Goal: Check status: Check status

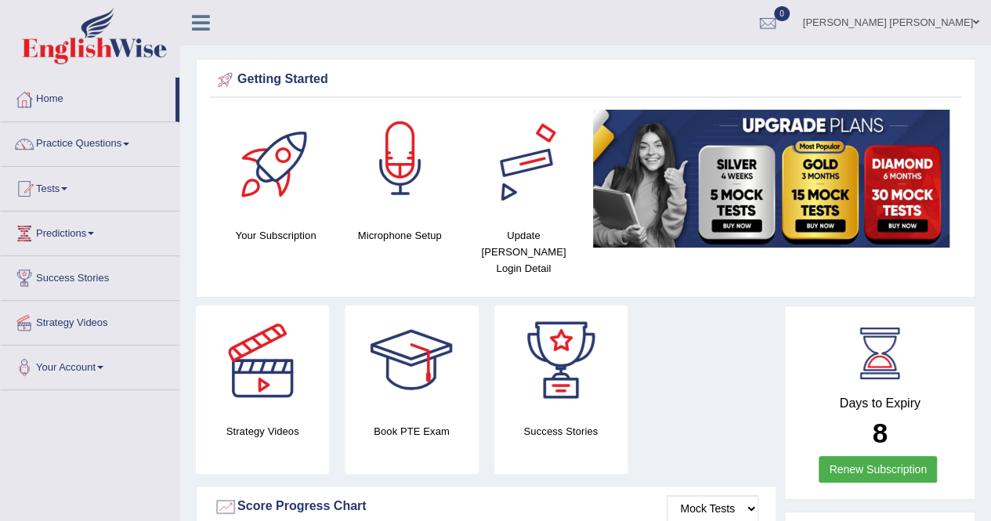
scroll to position [313, 0]
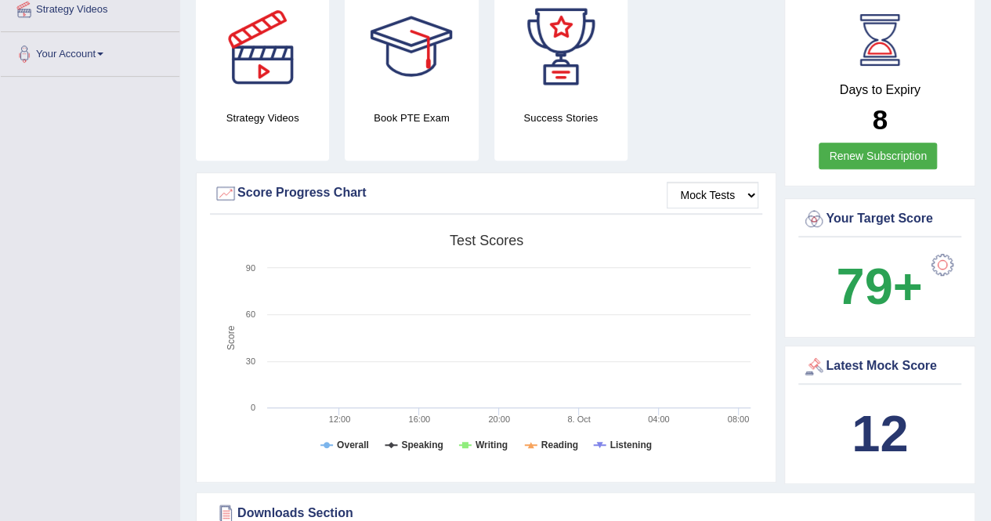
click at [945, 249] on div at bounding box center [942, 264] width 31 height 31
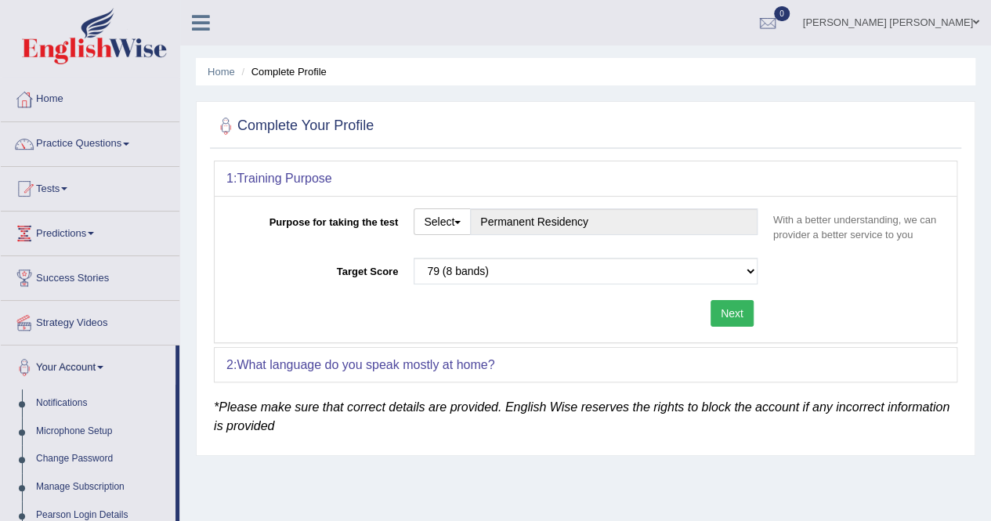
click at [723, 314] on button "Next" at bounding box center [732, 313] width 43 height 27
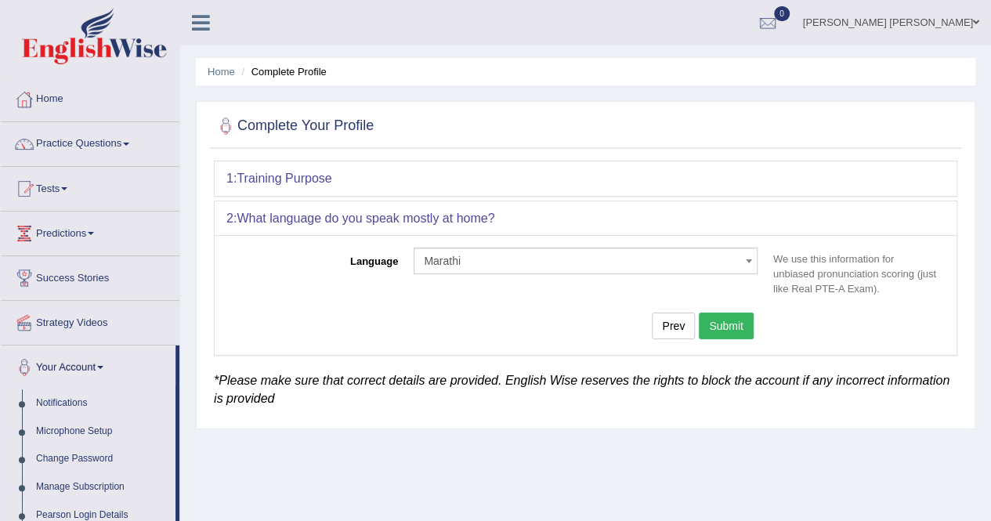
click at [723, 314] on button "Submit" at bounding box center [726, 326] width 55 height 27
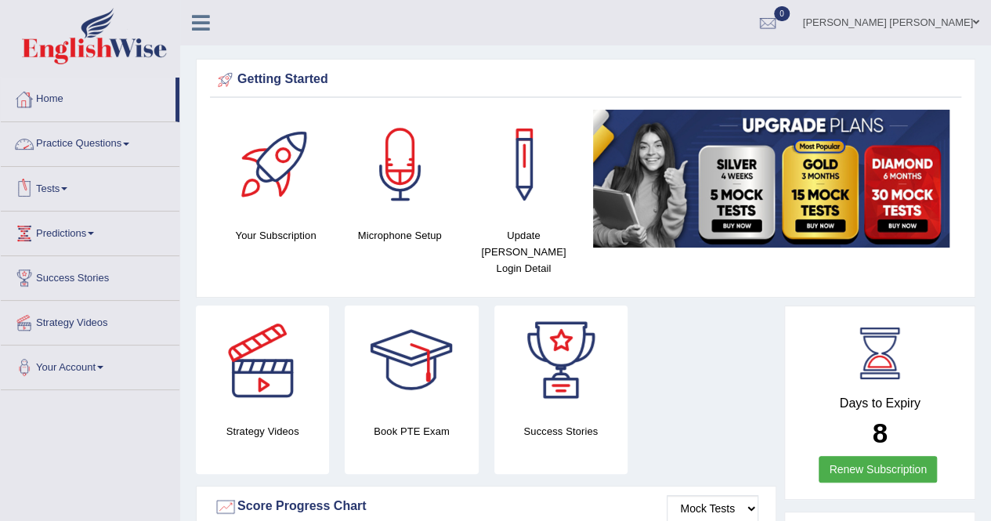
click at [53, 107] on link "Home" at bounding box center [88, 97] width 175 height 39
click at [67, 184] on link "Tests" at bounding box center [90, 186] width 179 height 39
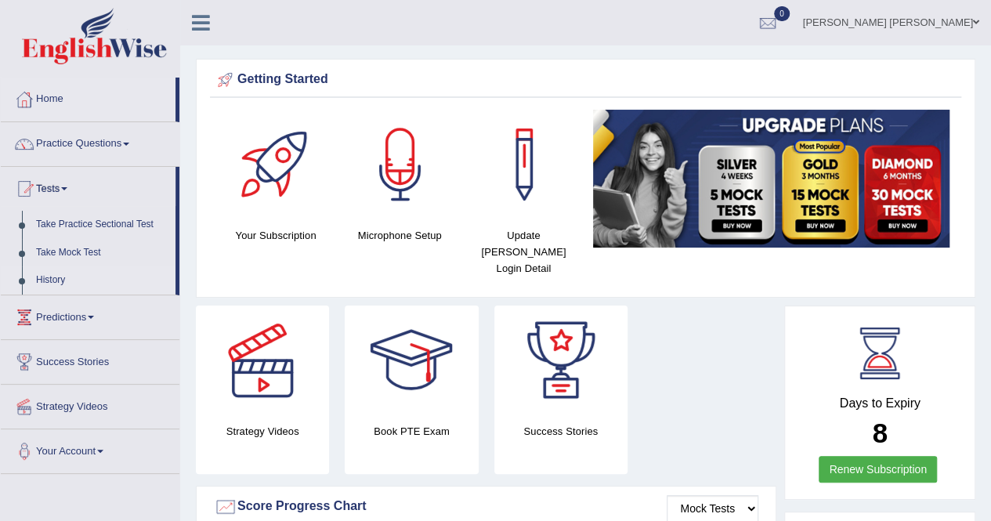
click at [63, 277] on link "History" at bounding box center [102, 280] width 147 height 28
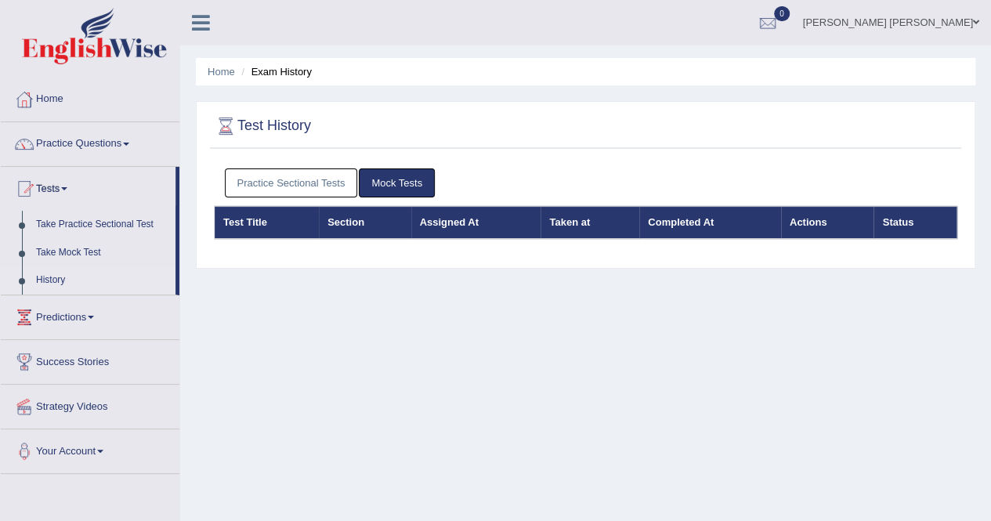
click at [311, 183] on link "Practice Sectional Tests" at bounding box center [291, 182] width 133 height 29
click at [263, 183] on link "Practice Sectional Tests" at bounding box center [291, 182] width 133 height 29
click at [284, 181] on link "Practice Sectional Tests" at bounding box center [291, 182] width 133 height 29
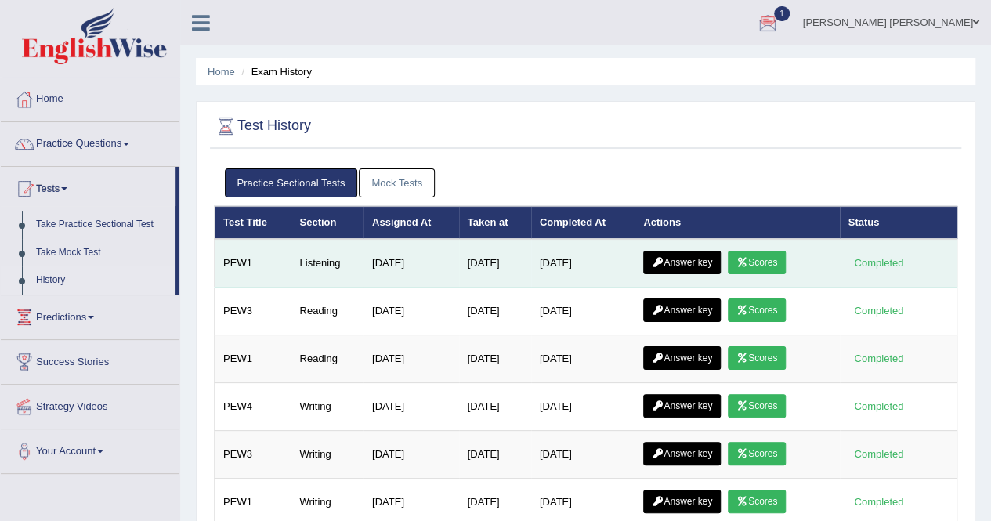
click at [715, 259] on link "Answer key" at bounding box center [682, 263] width 78 height 24
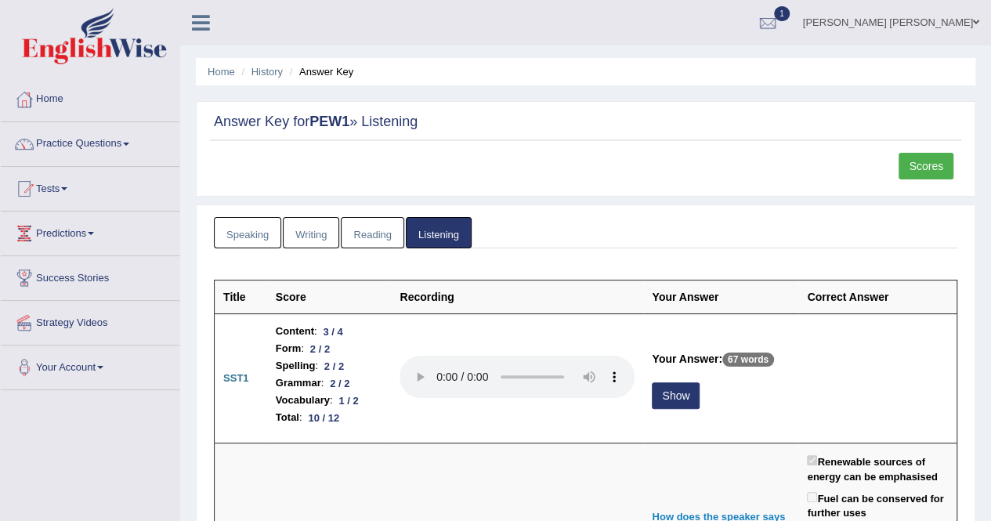
click at [925, 165] on link "Scores" at bounding box center [926, 166] width 55 height 27
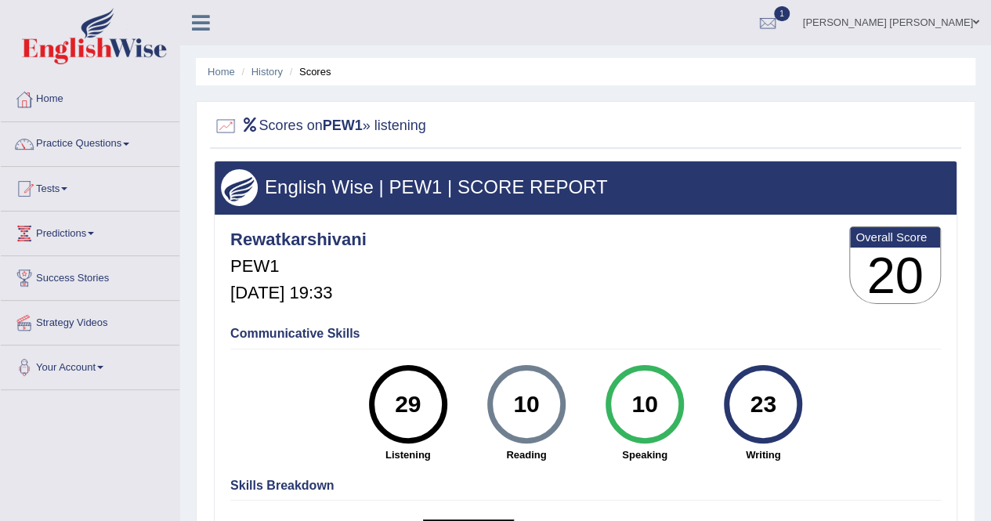
click at [276, 62] on ul "Home History Scores" at bounding box center [586, 71] width 780 height 27
click at [273, 67] on link "History" at bounding box center [267, 72] width 31 height 12
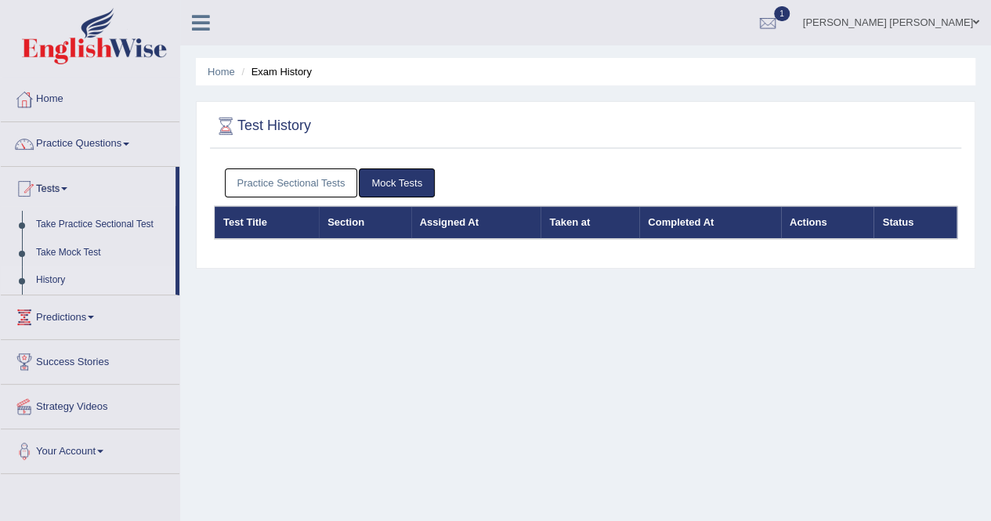
click at [318, 182] on link "Practice Sectional Tests" at bounding box center [291, 182] width 133 height 29
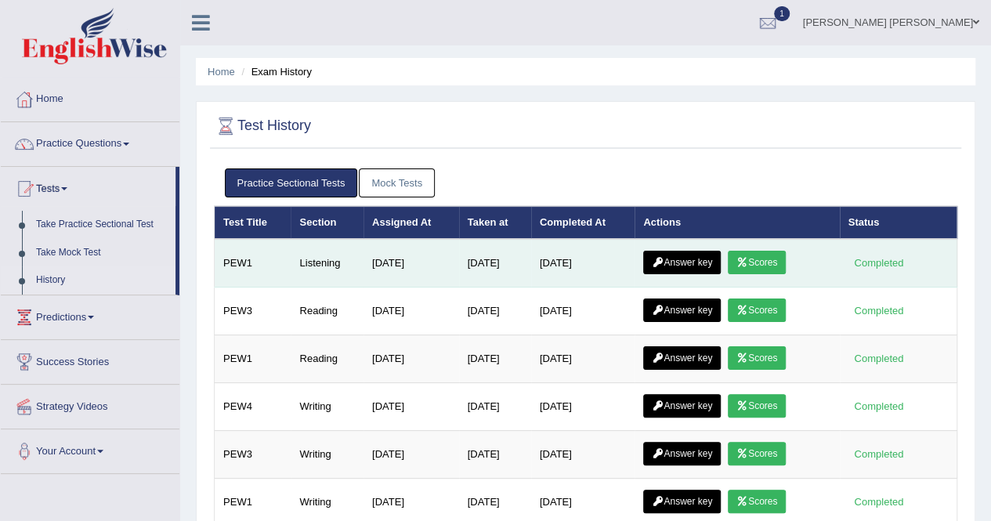
click at [691, 255] on link "Answer key" at bounding box center [682, 263] width 78 height 24
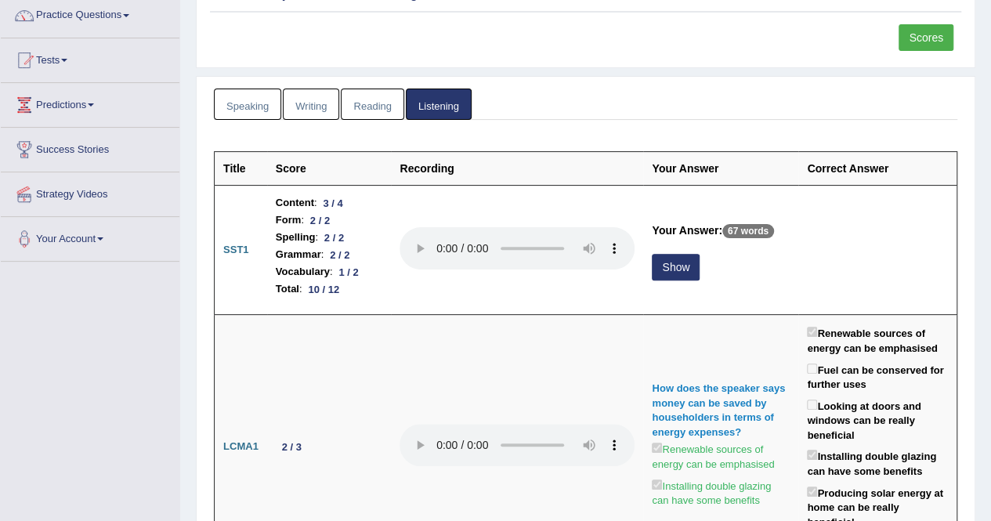
scroll to position [208, 0]
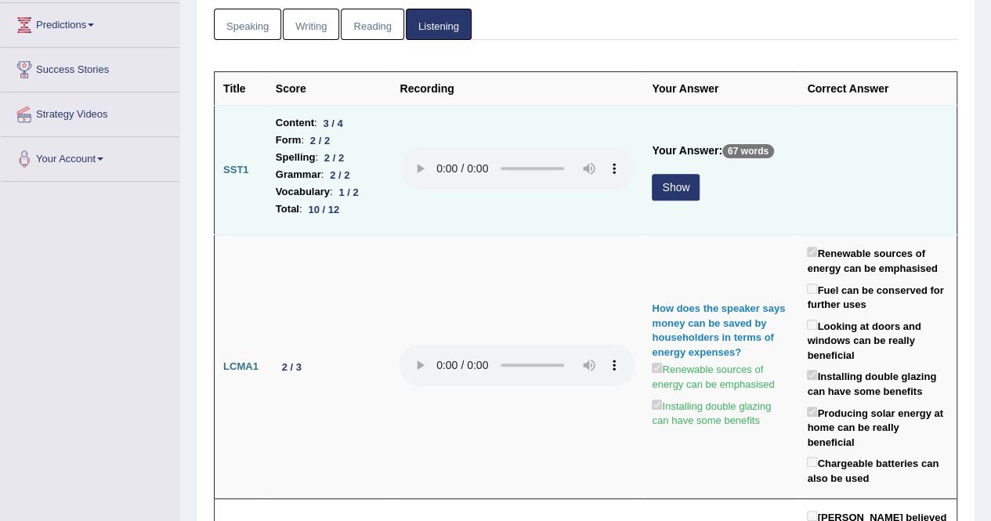
click at [652, 183] on button "Show" at bounding box center [676, 187] width 48 height 27
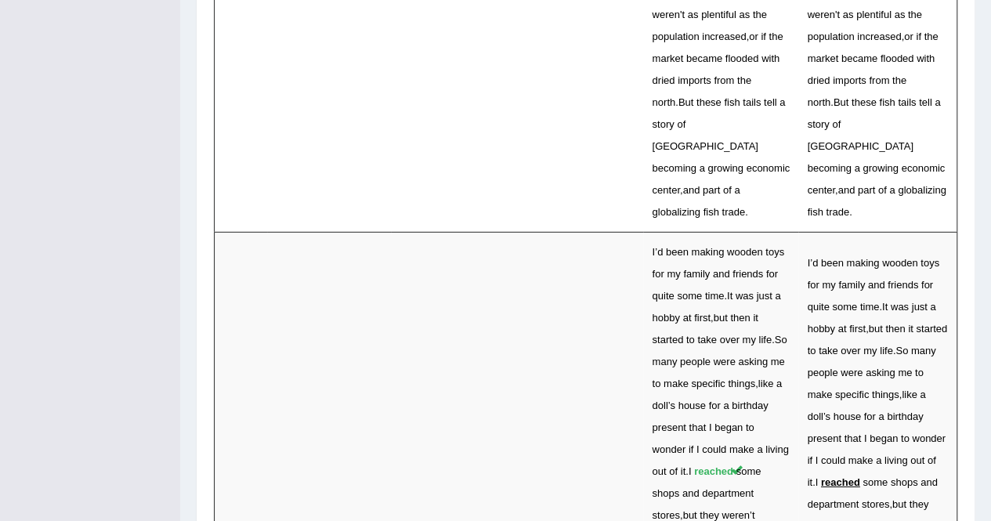
scroll to position [5591, 0]
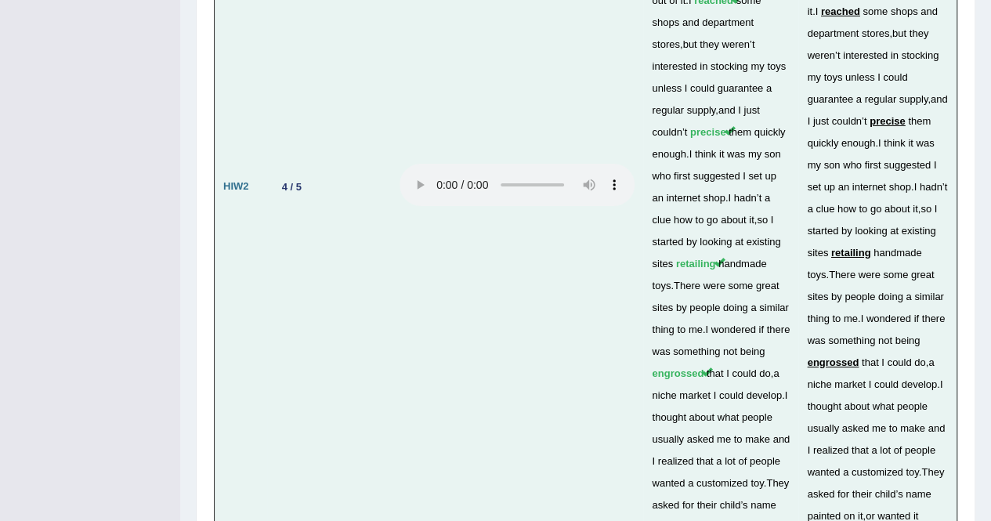
click at [437, 164] on td at bounding box center [517, 187] width 252 height 852
